Goal: Transaction & Acquisition: Book appointment/travel/reservation

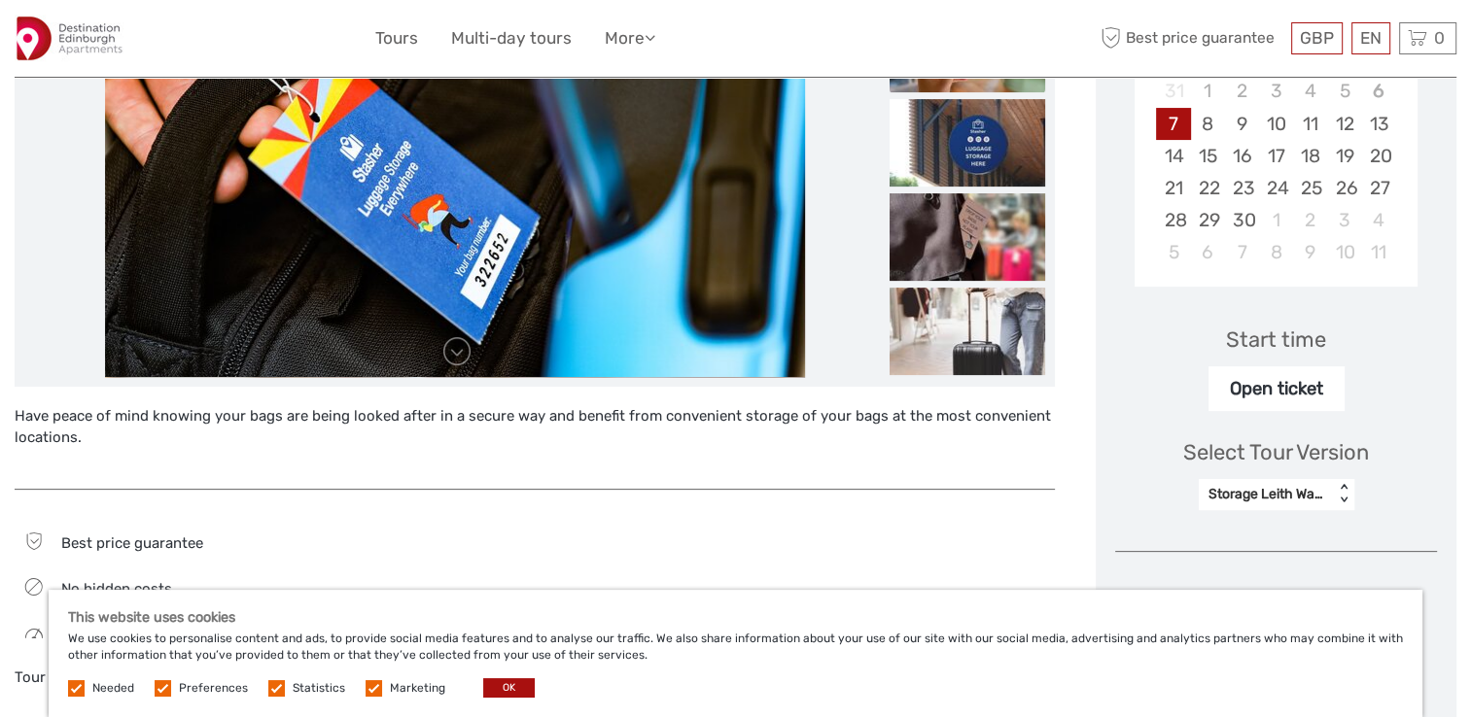
scroll to position [389, 0]
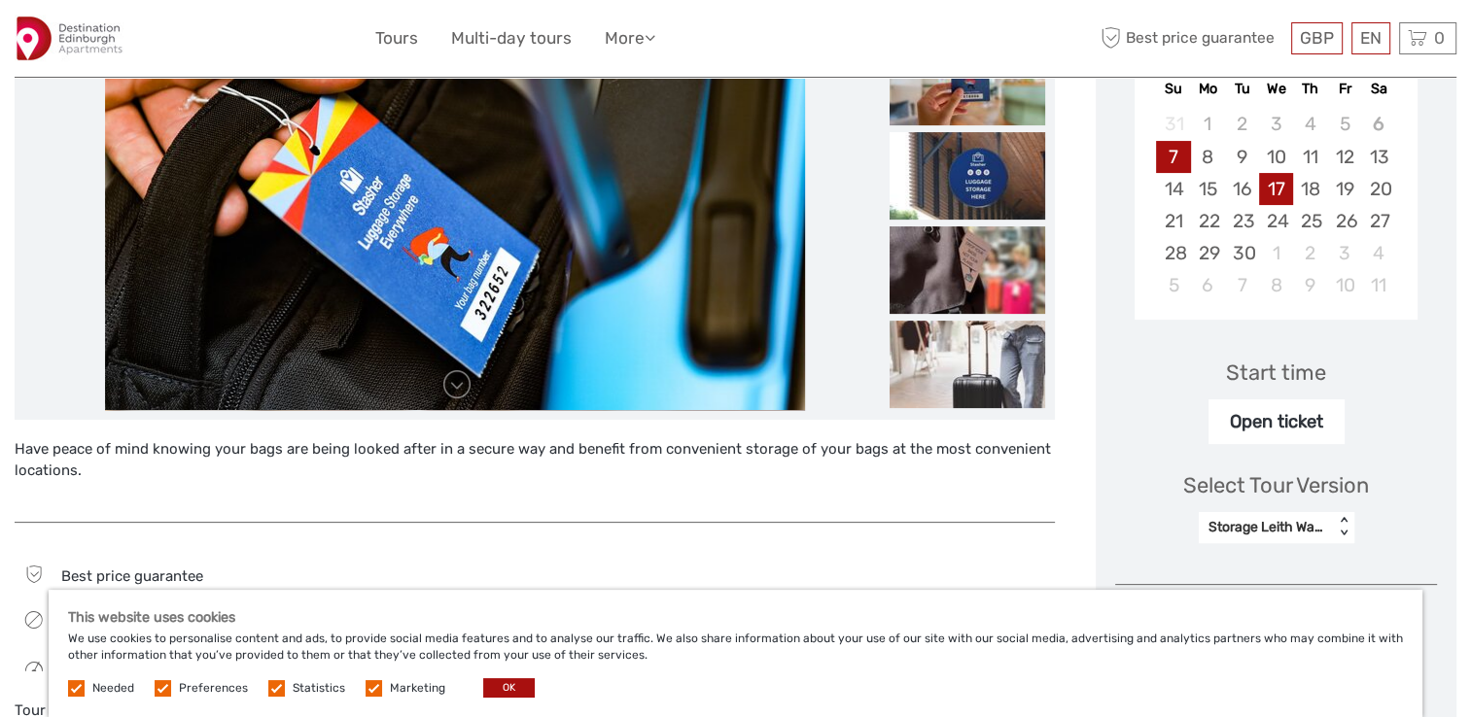
click at [1281, 189] on div "17" at bounding box center [1276, 189] width 34 height 32
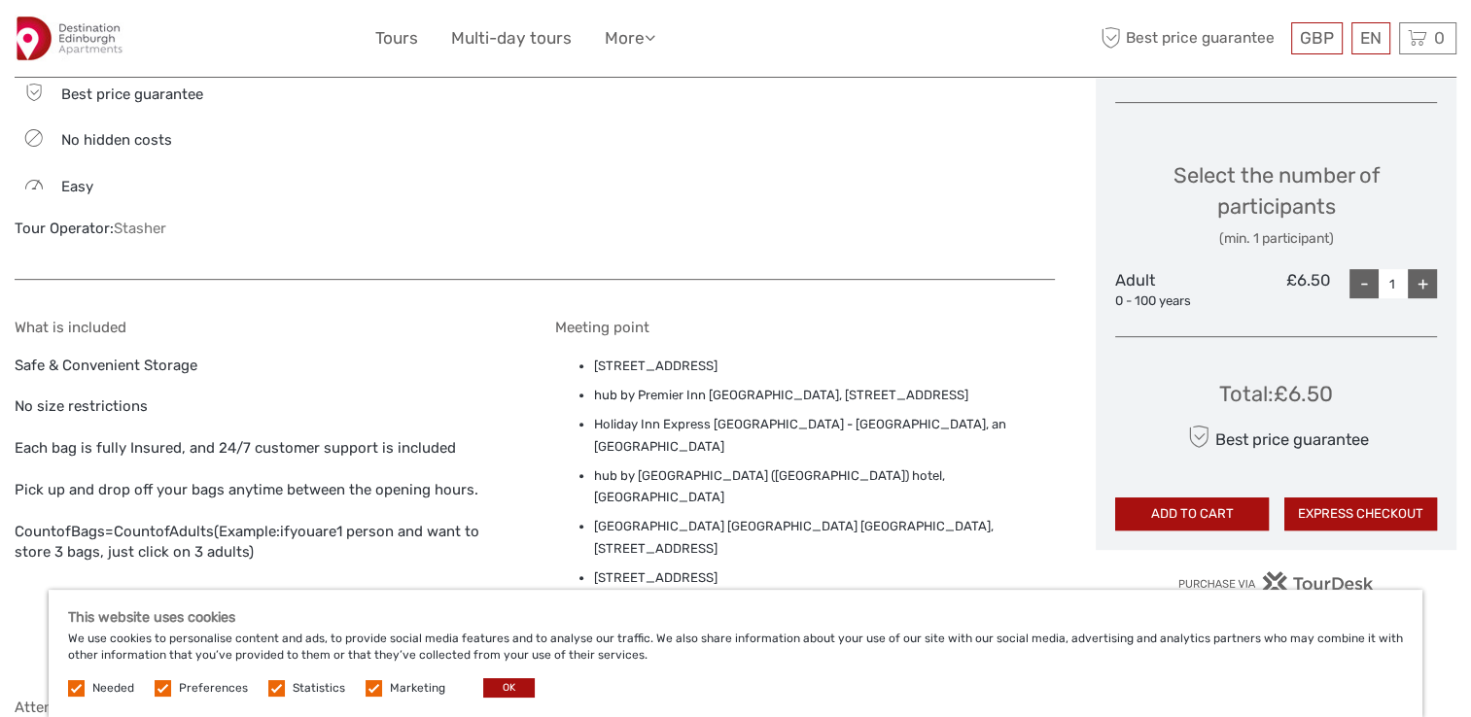
scroll to position [875, 0]
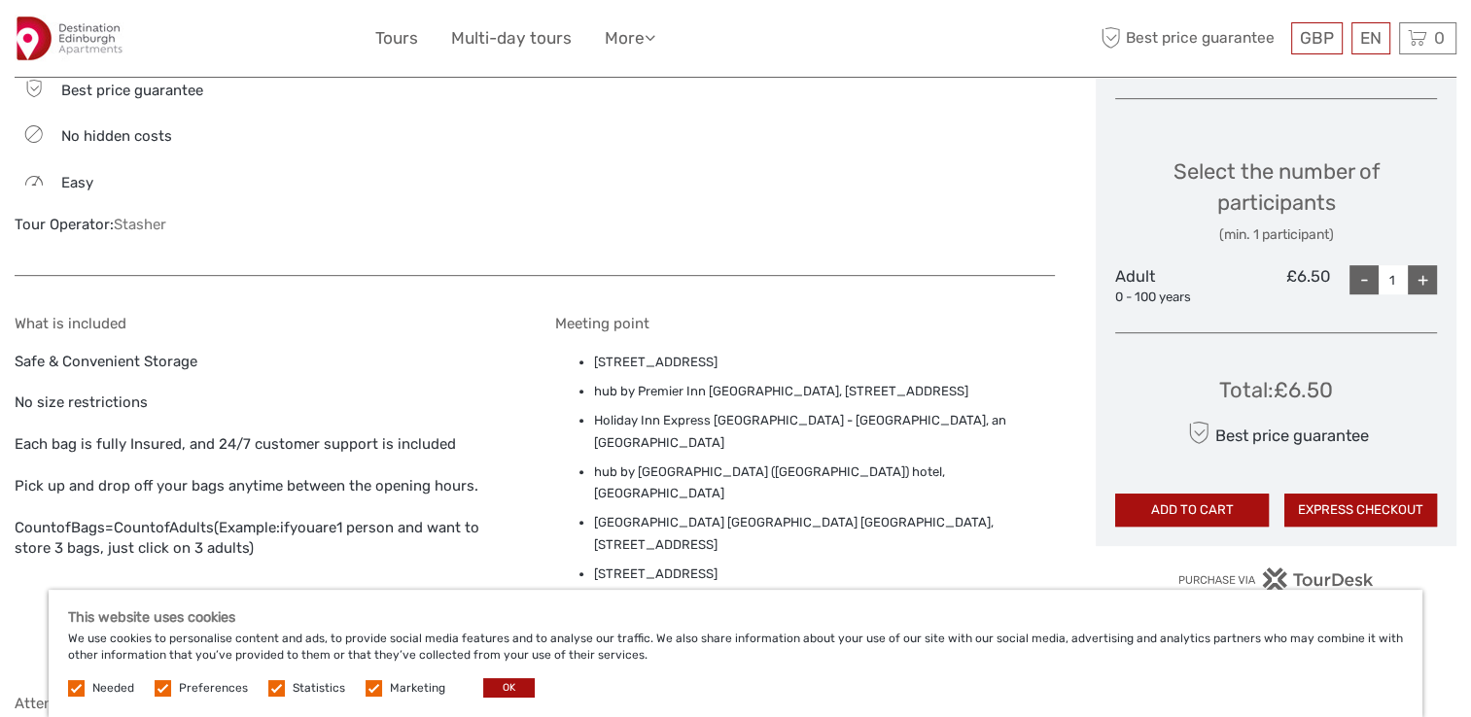
click at [1425, 280] on div "+" at bounding box center [1422, 279] width 29 height 29
click at [1360, 282] on div "-" at bounding box center [1363, 279] width 29 height 29
type input "1"
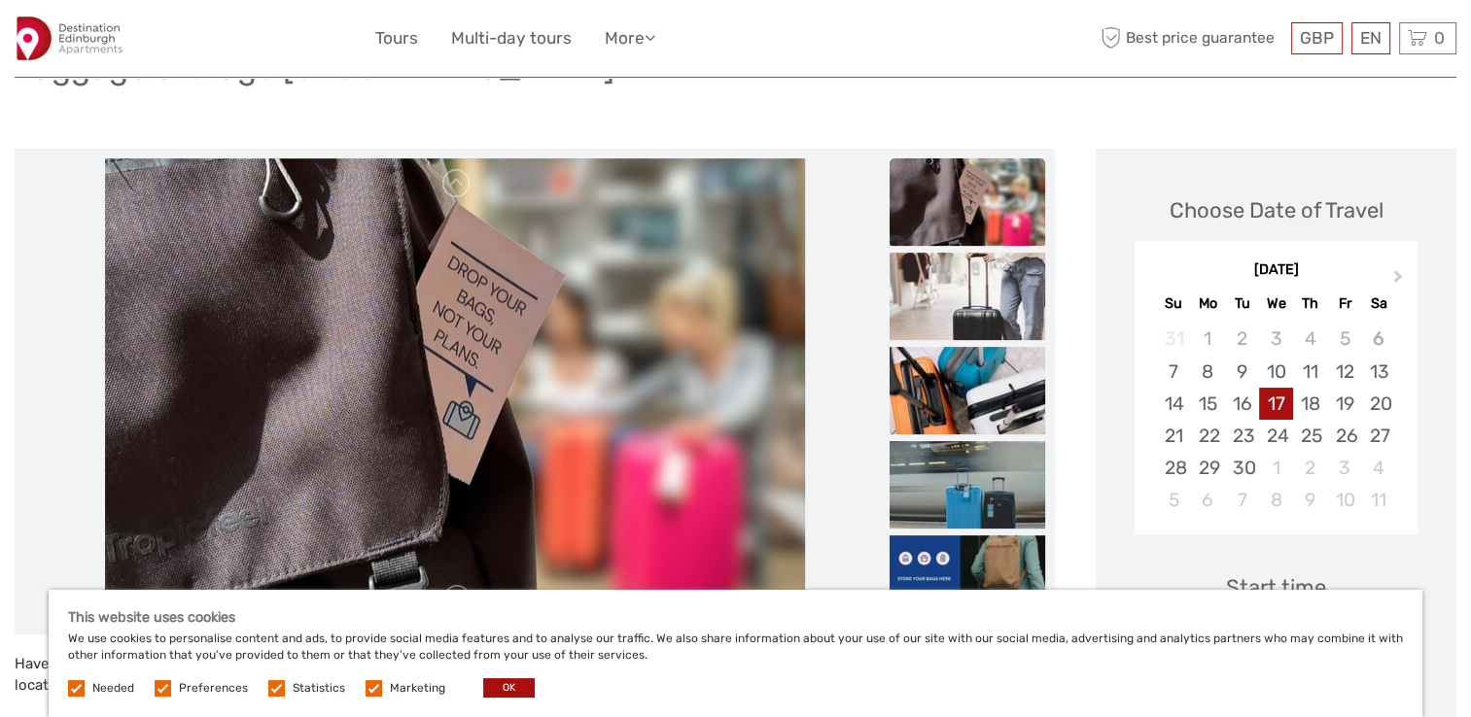
scroll to position [194, 0]
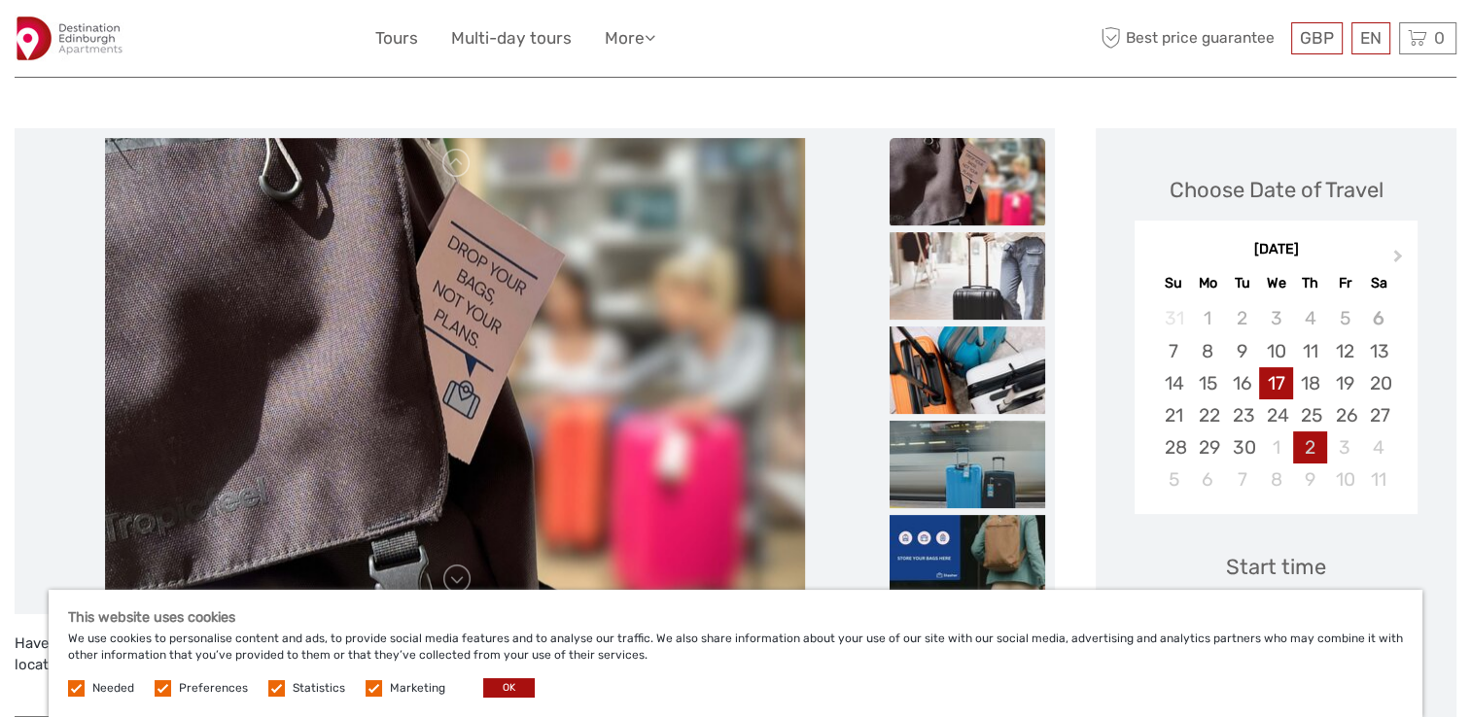
drag, startPoint x: 1337, startPoint y: 375, endPoint x: 1323, endPoint y: 462, distance: 87.6
click at [1337, 375] on div "19" at bounding box center [1344, 383] width 34 height 32
click at [1273, 391] on div "17" at bounding box center [1276, 383] width 34 height 32
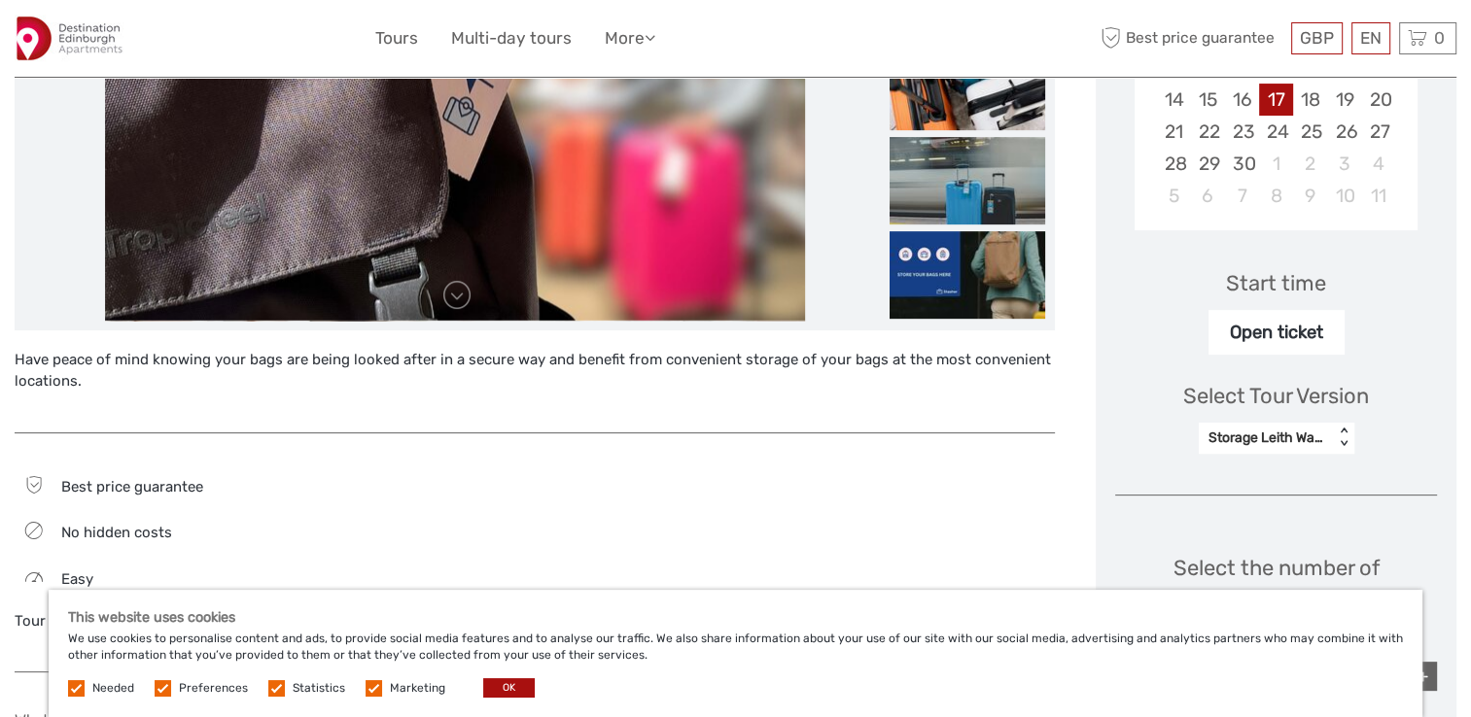
scroll to position [583, 0]
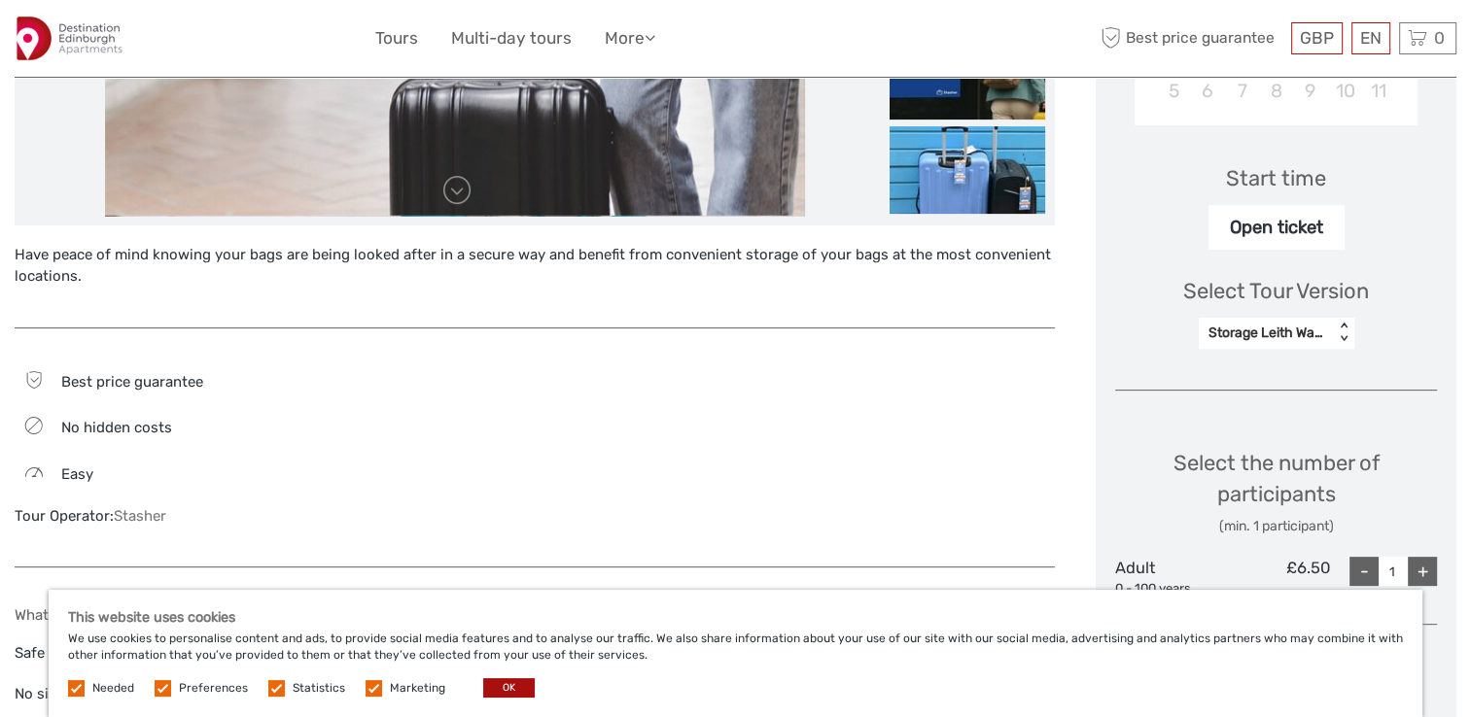
click at [1243, 338] on div "Storage Leith Waterfront" at bounding box center [1266, 333] width 116 height 19
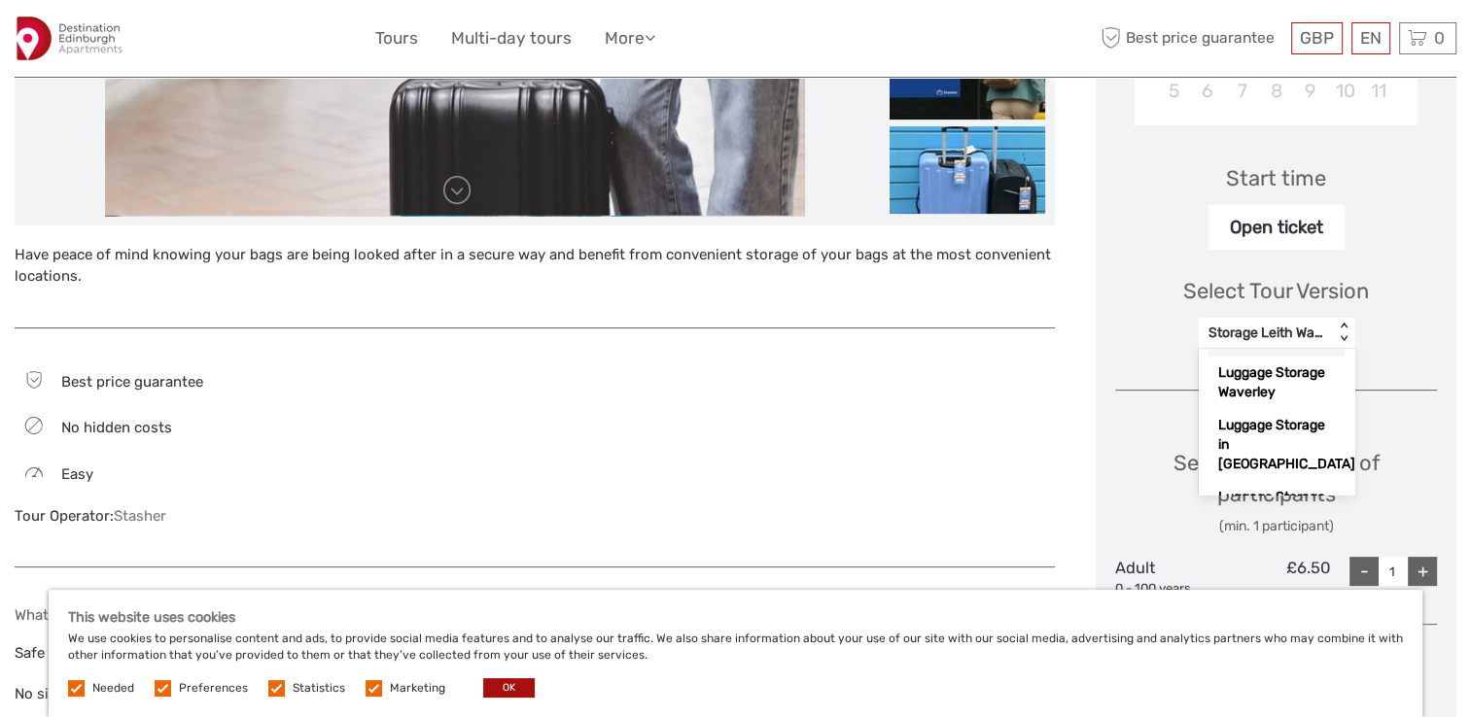
scroll to position [194, 0]
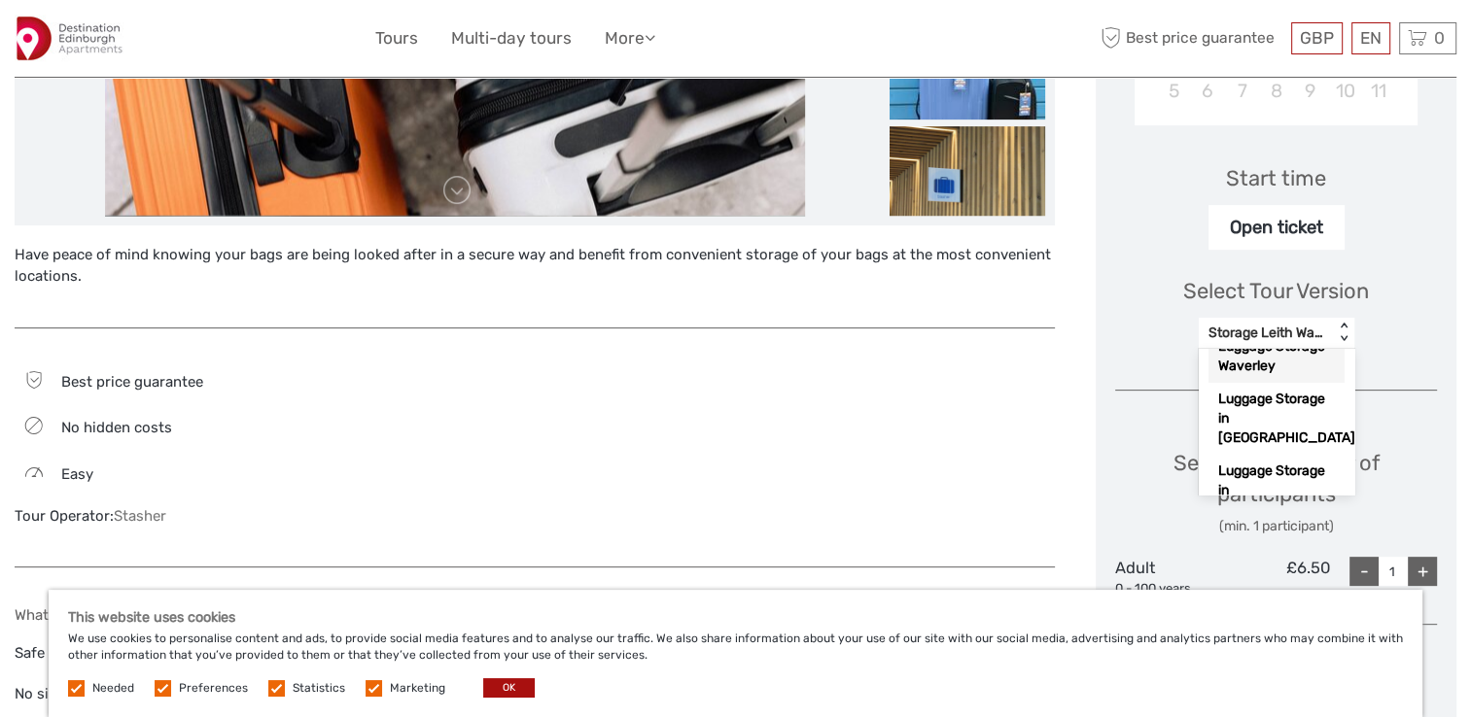
click at [1251, 383] on div "Luggage Storage Waverley" at bounding box center [1276, 357] width 136 height 52
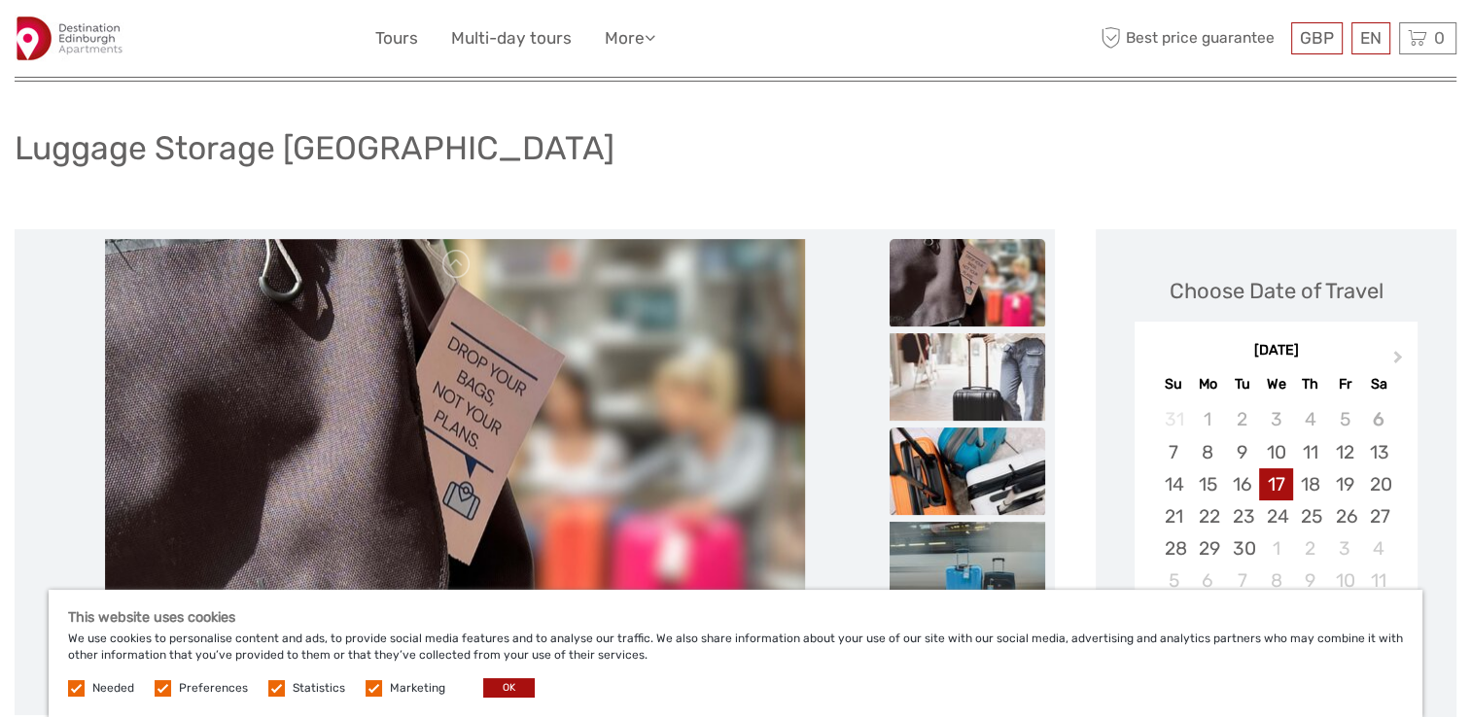
scroll to position [0, 0]
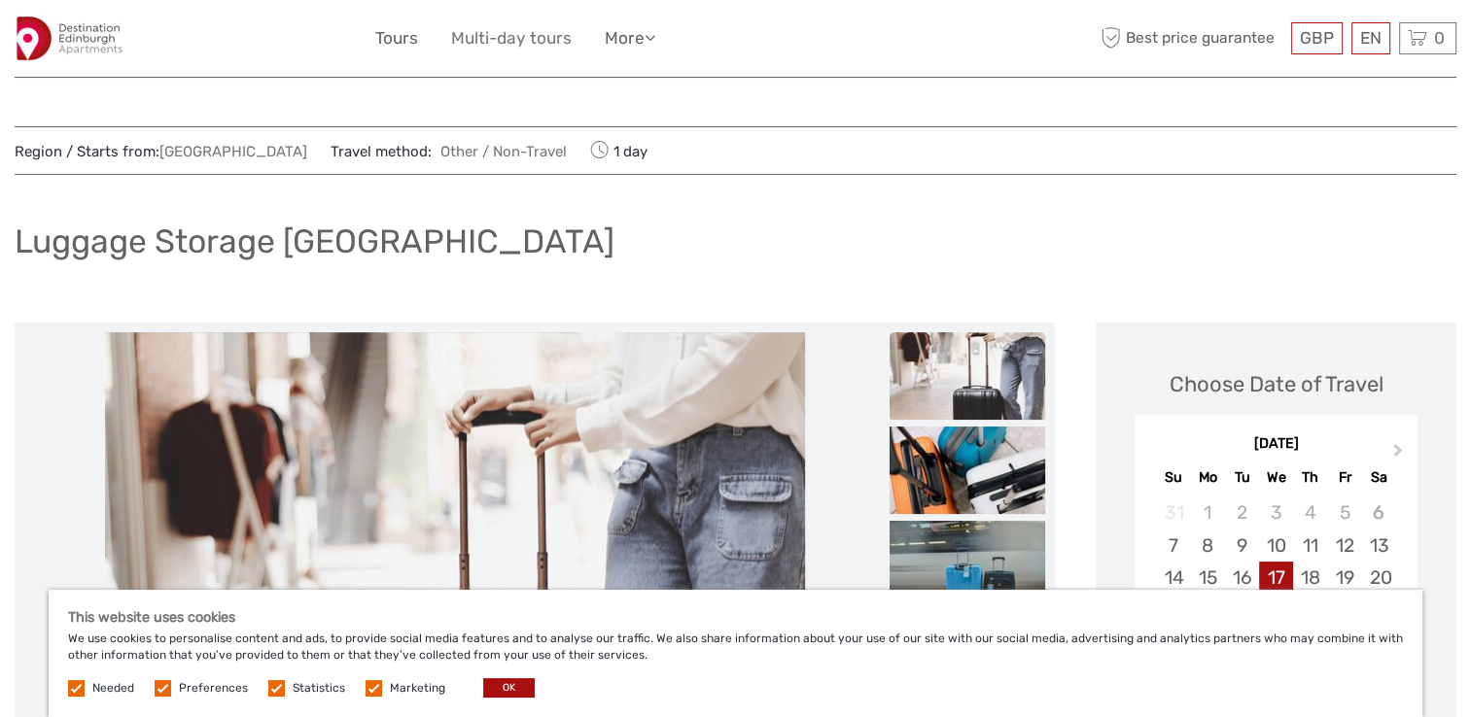
click at [496, 36] on link "Multi-day tours" at bounding box center [511, 38] width 121 height 28
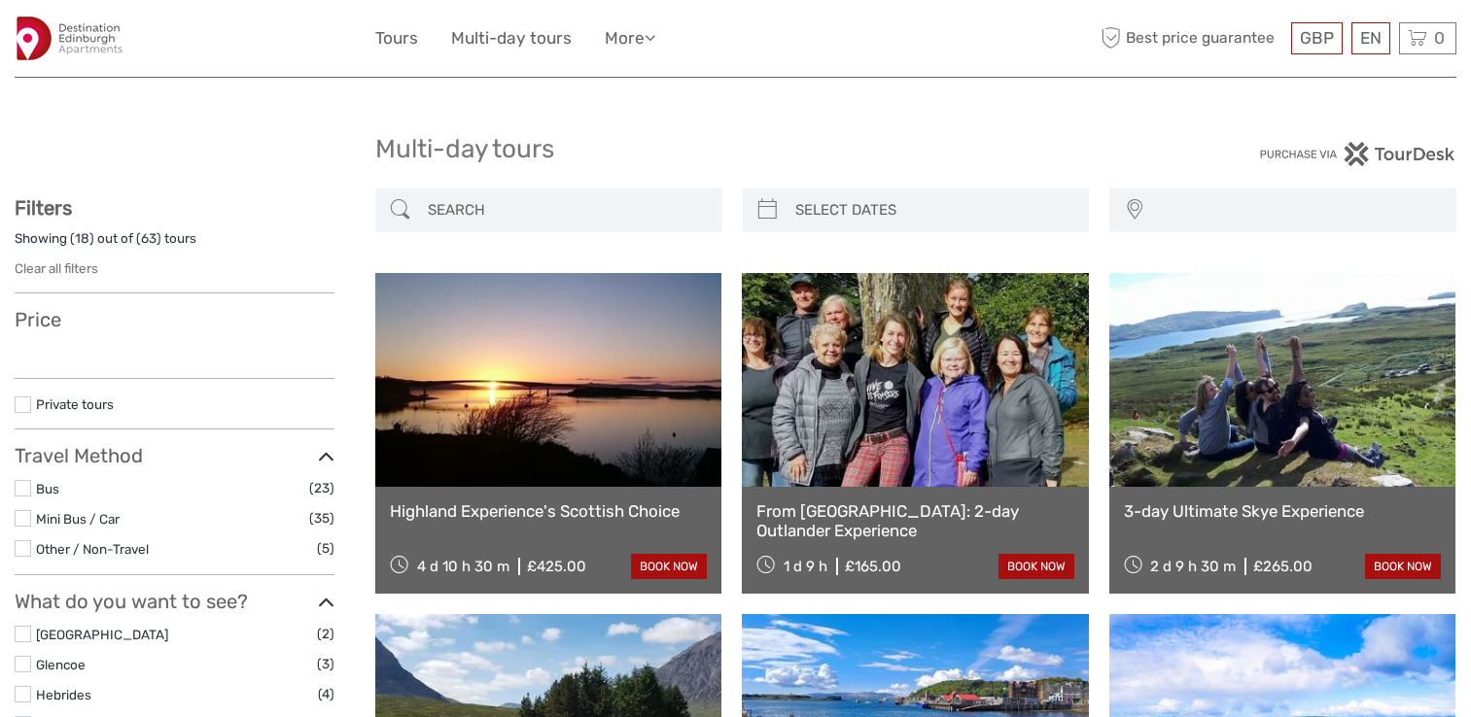
select select
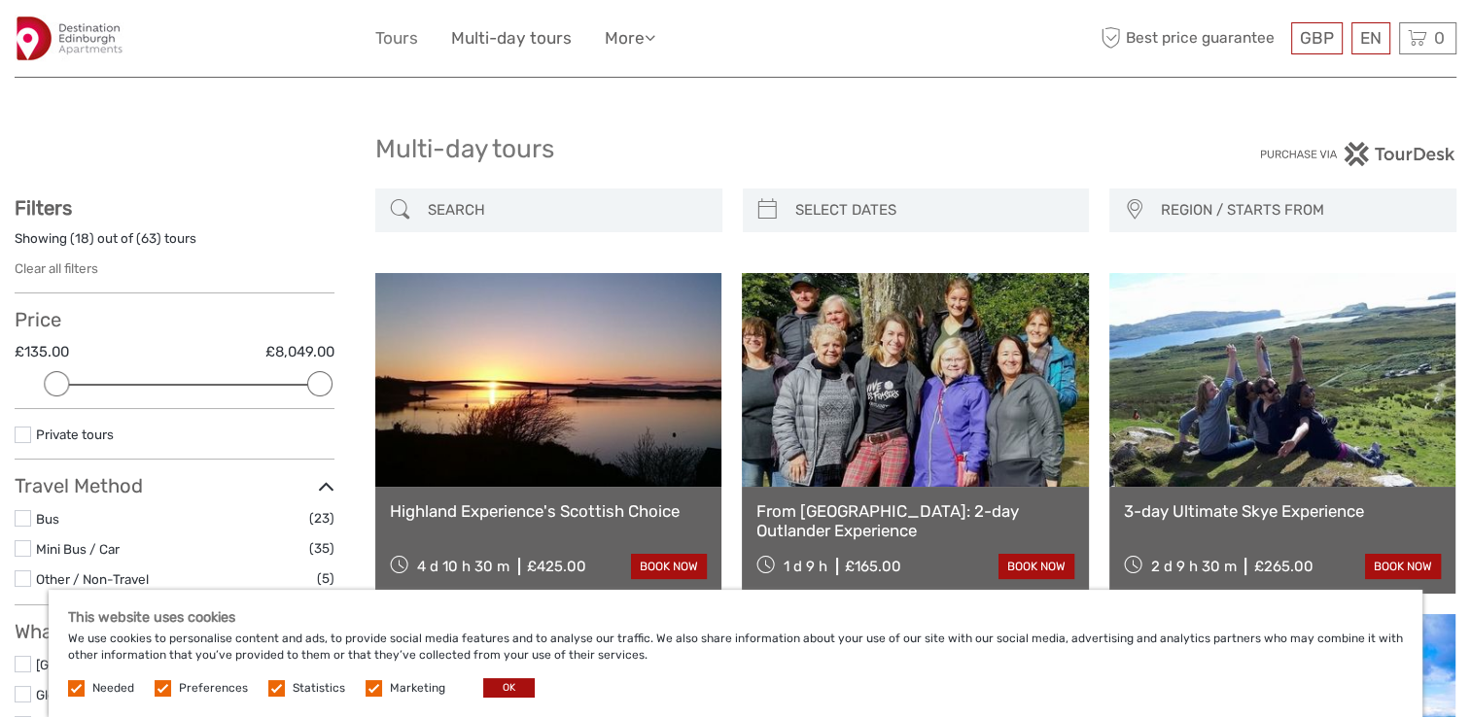
click at [403, 37] on link "Tours" at bounding box center [396, 38] width 43 height 28
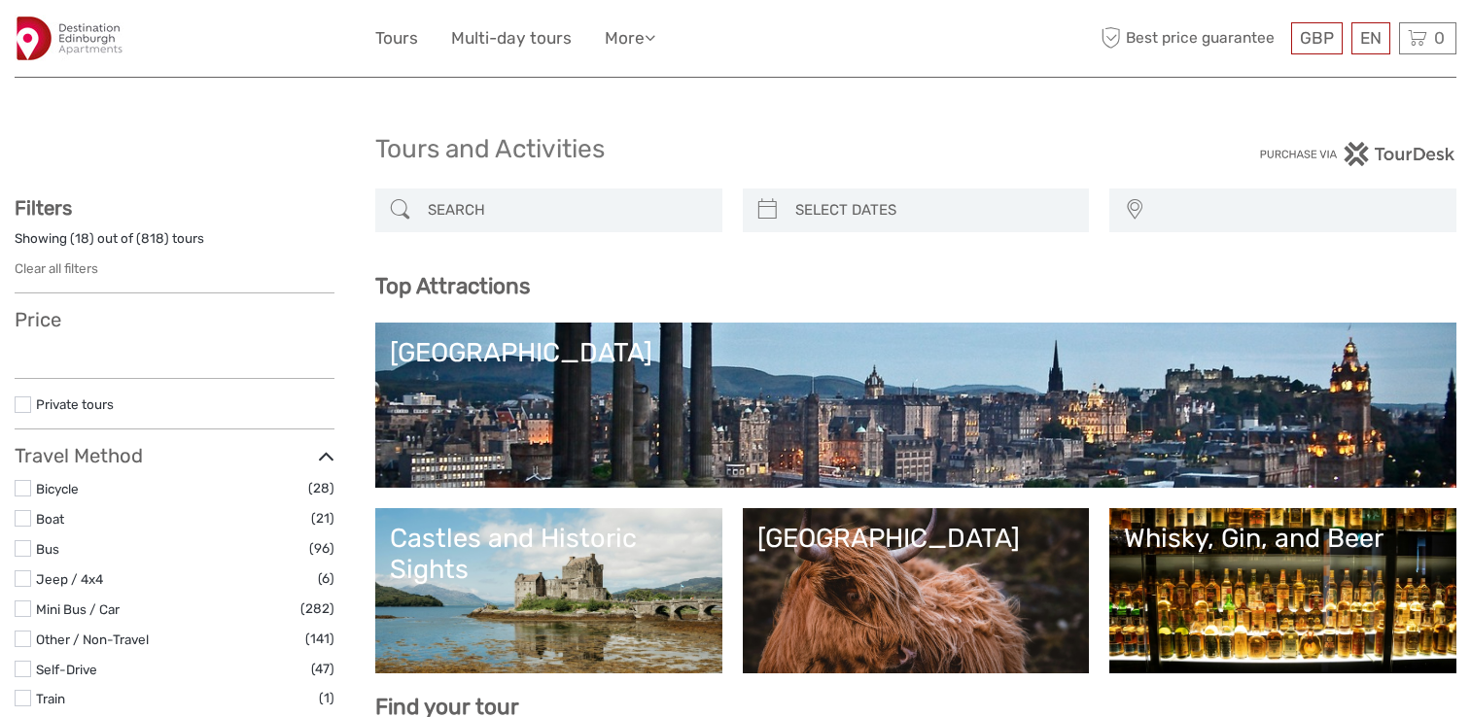
select select
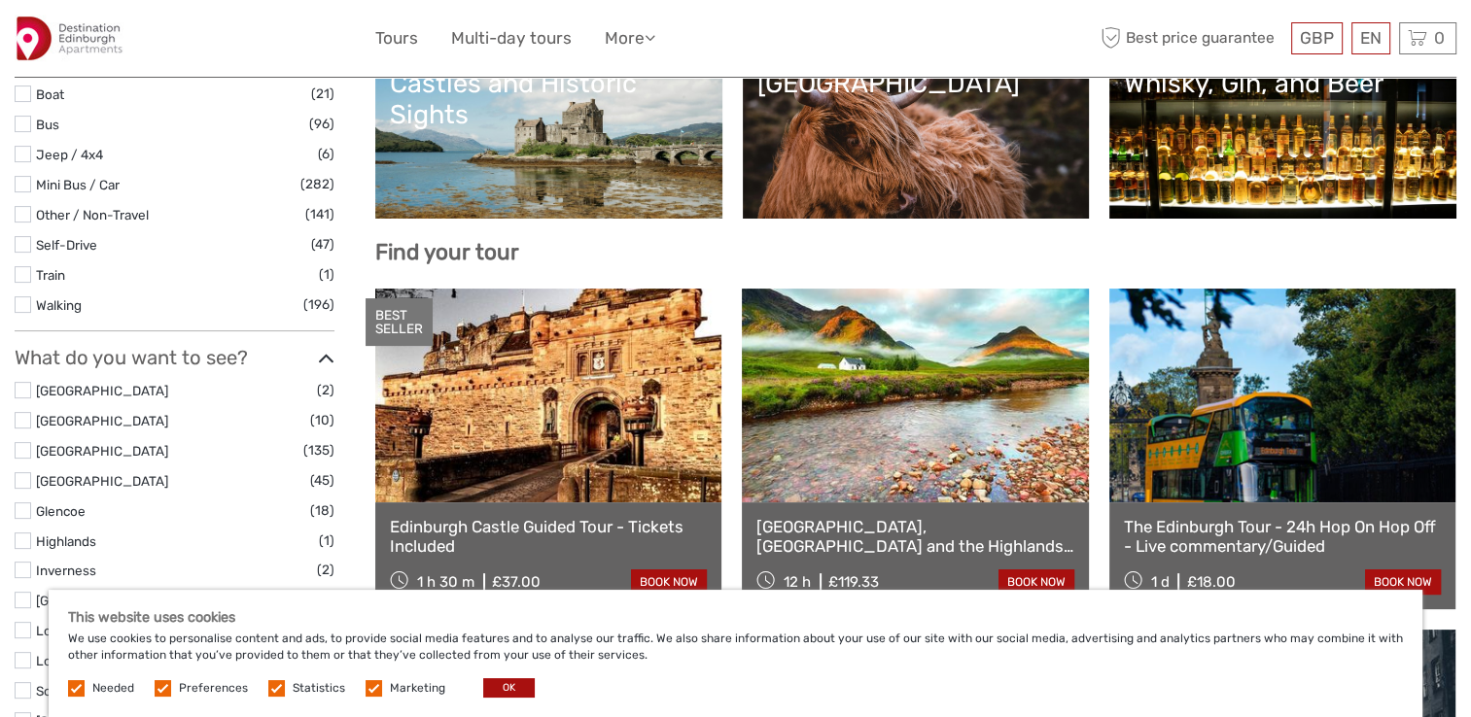
scroll to position [486, 0]
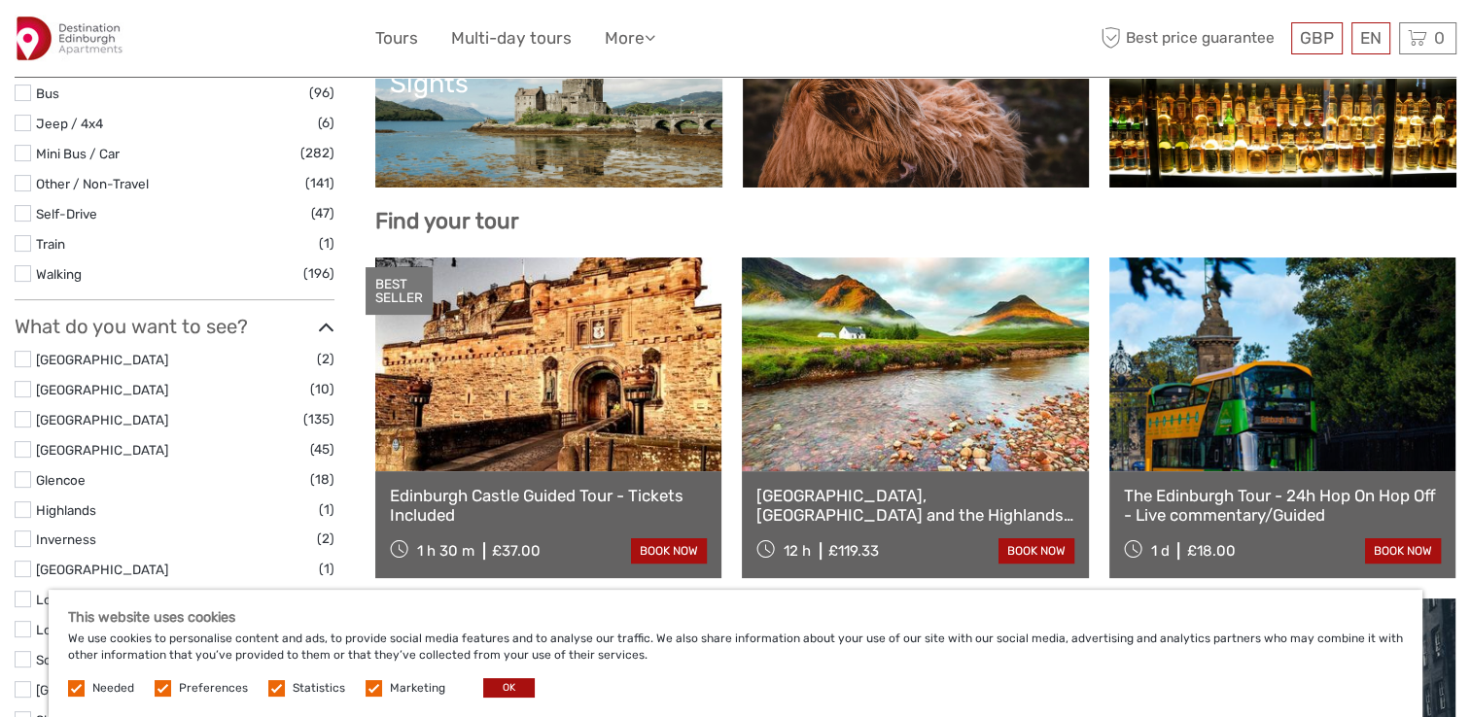
click at [516, 360] on link at bounding box center [548, 365] width 346 height 214
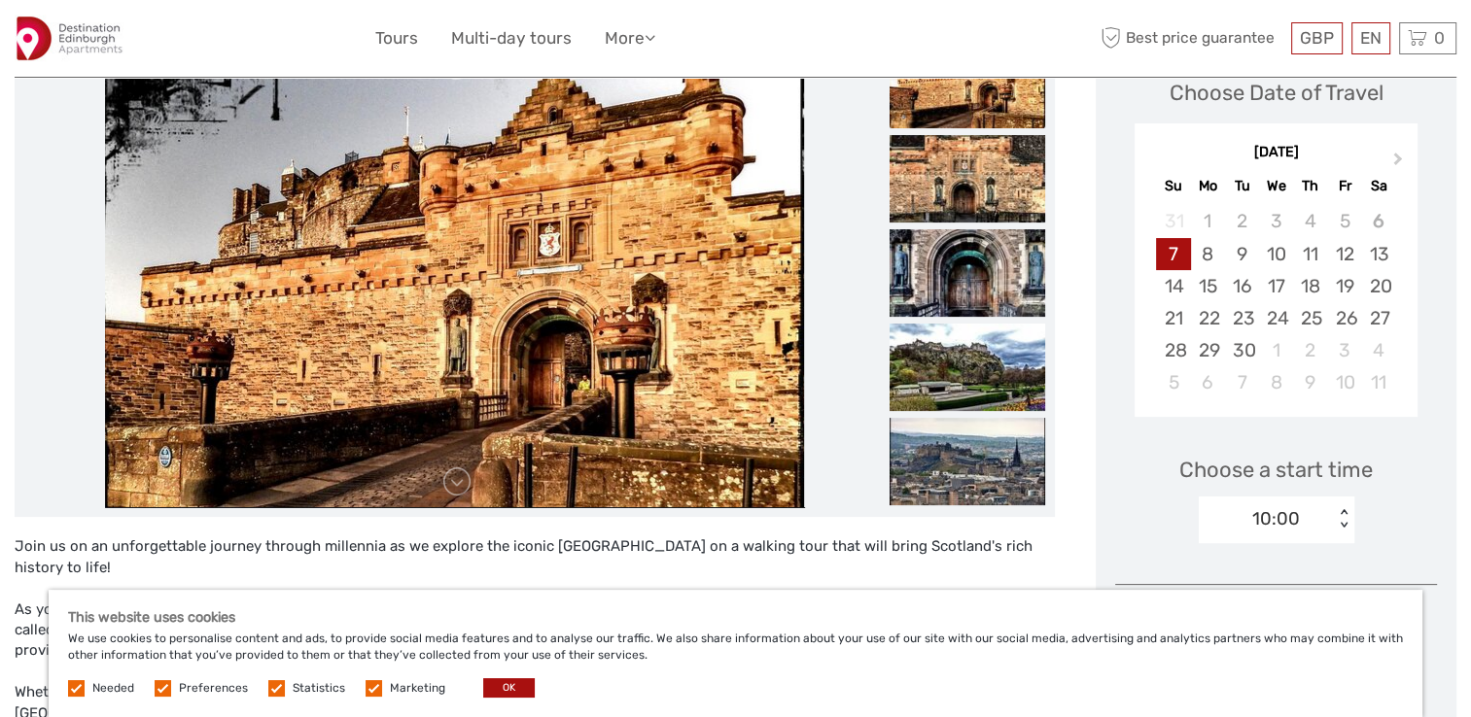
scroll to position [194, 0]
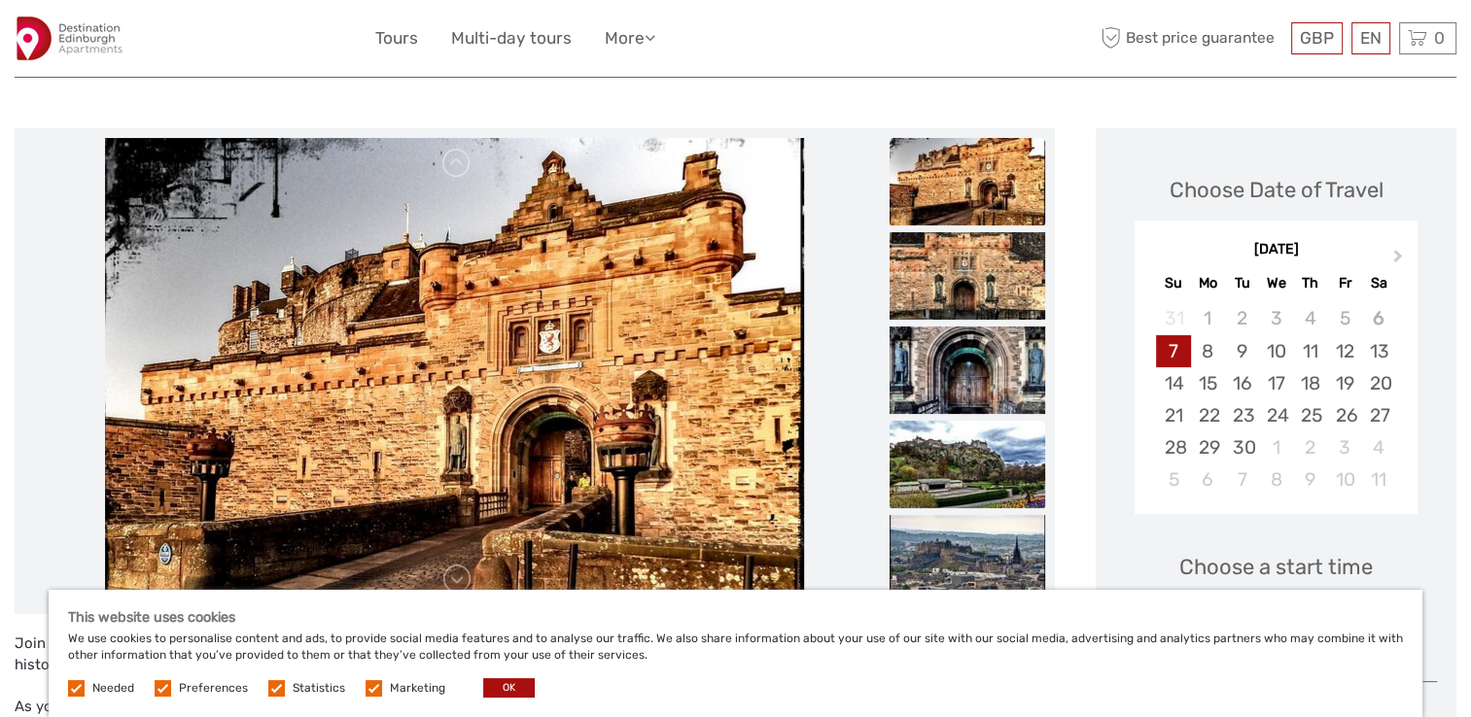
click at [950, 485] on img at bounding box center [968, 464] width 156 height 87
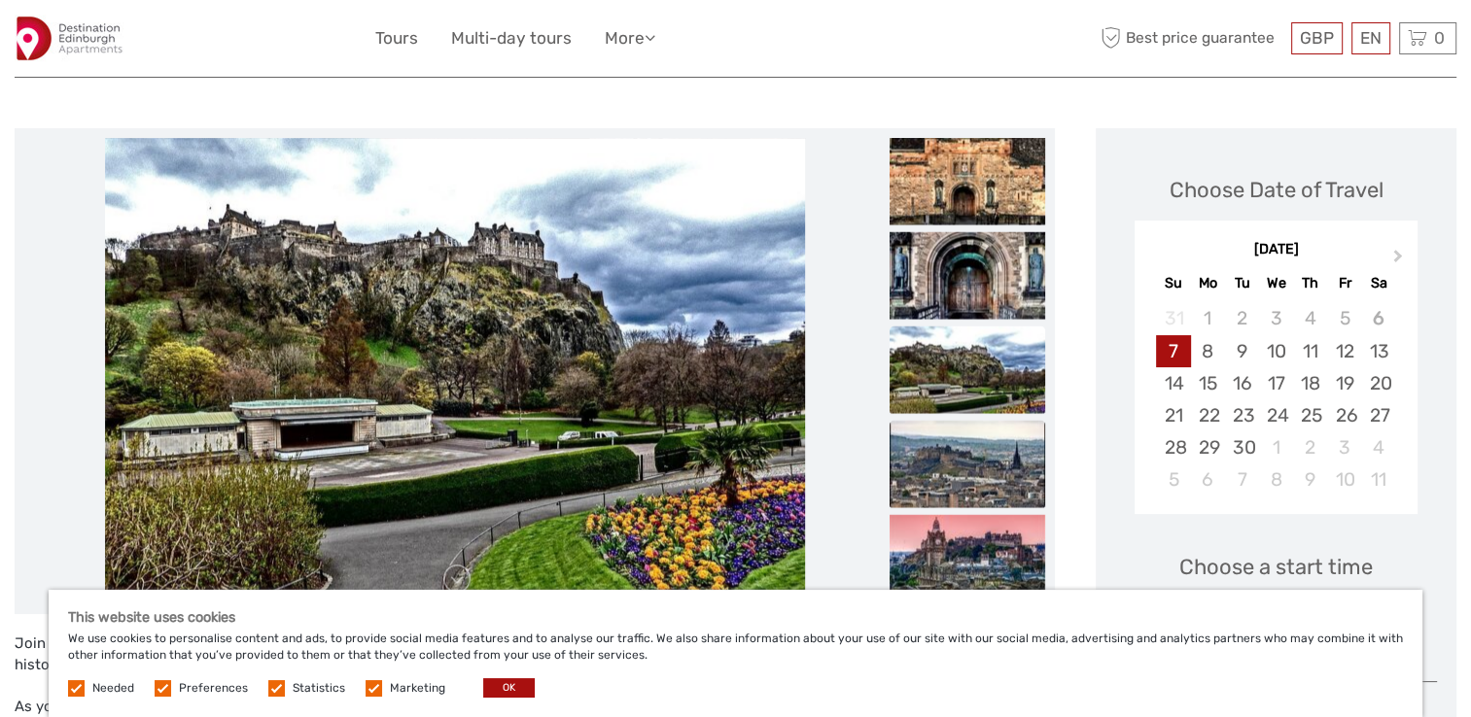
click at [974, 488] on img at bounding box center [968, 464] width 156 height 87
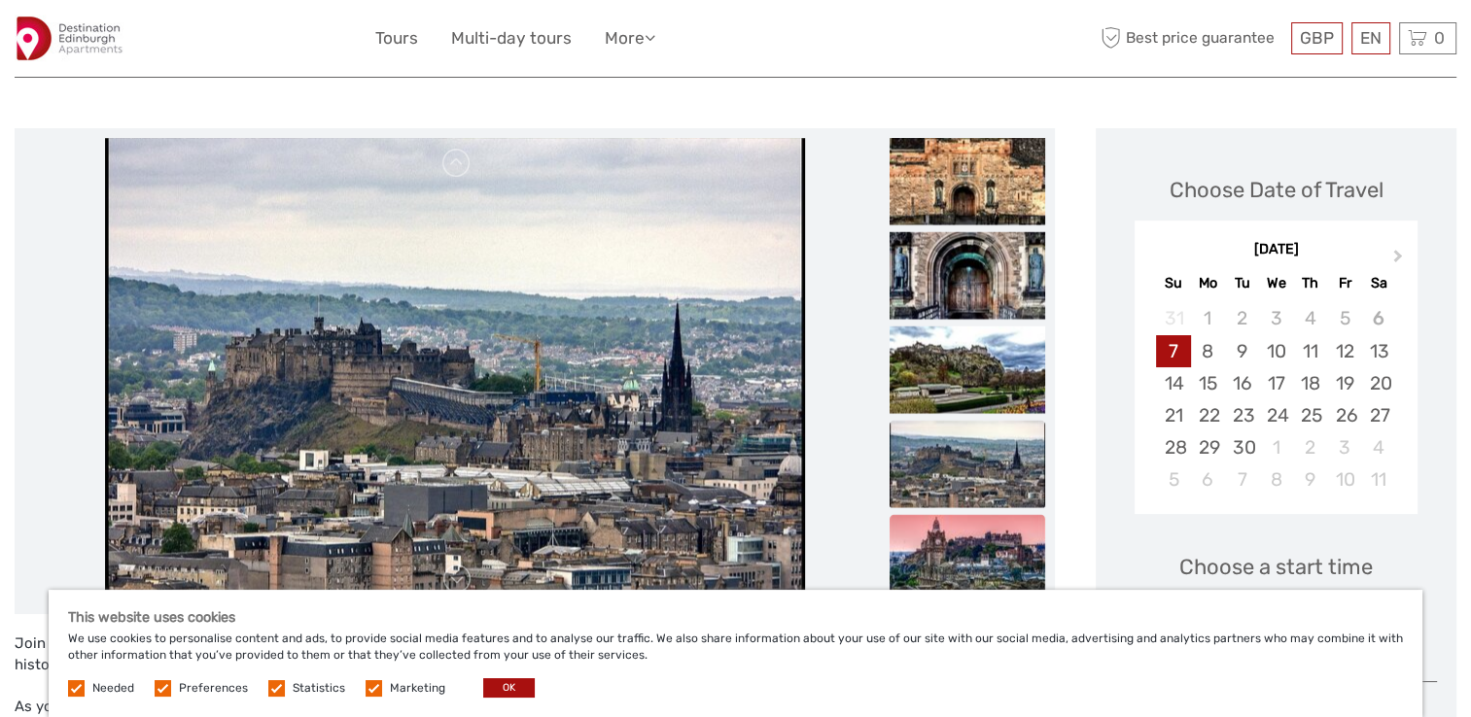
click at [964, 550] on img at bounding box center [968, 558] width 156 height 87
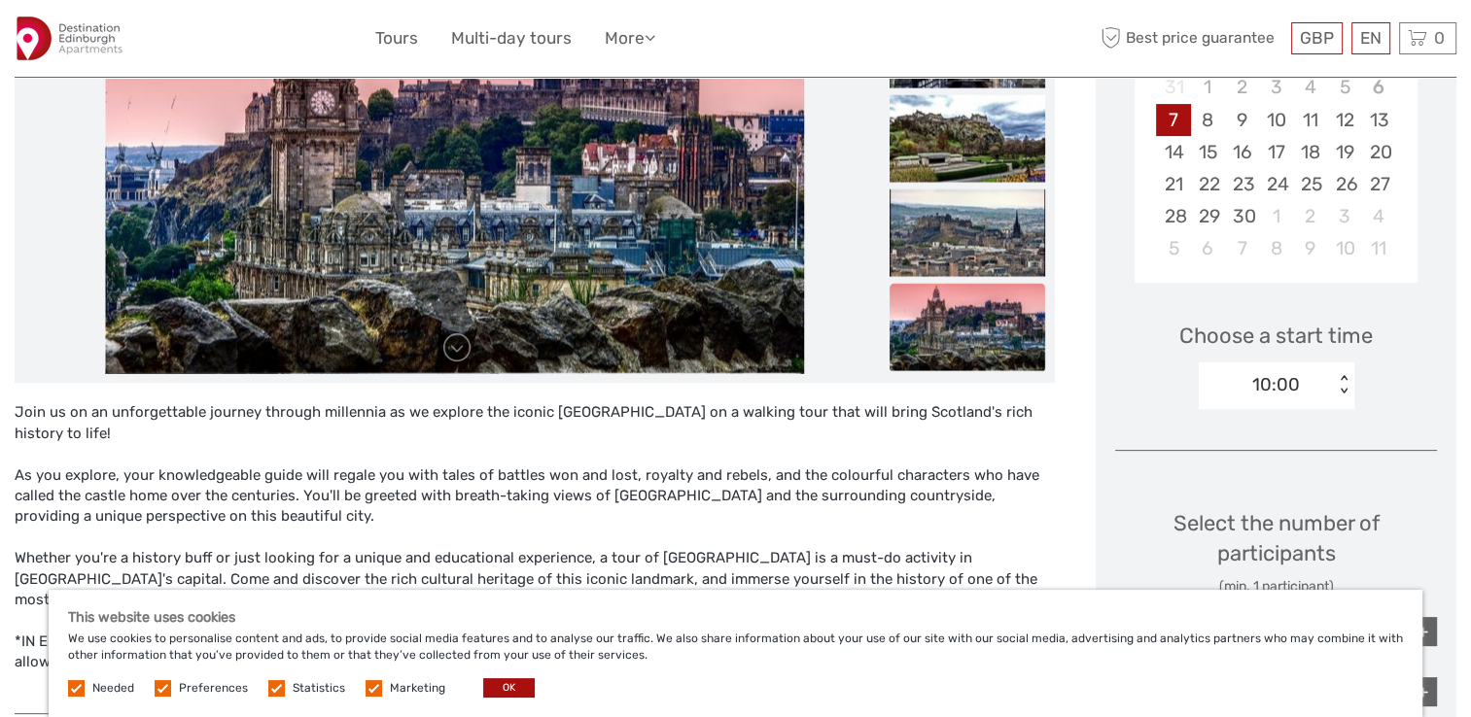
scroll to position [486, 0]
